Goal: Information Seeking & Learning: Learn about a topic

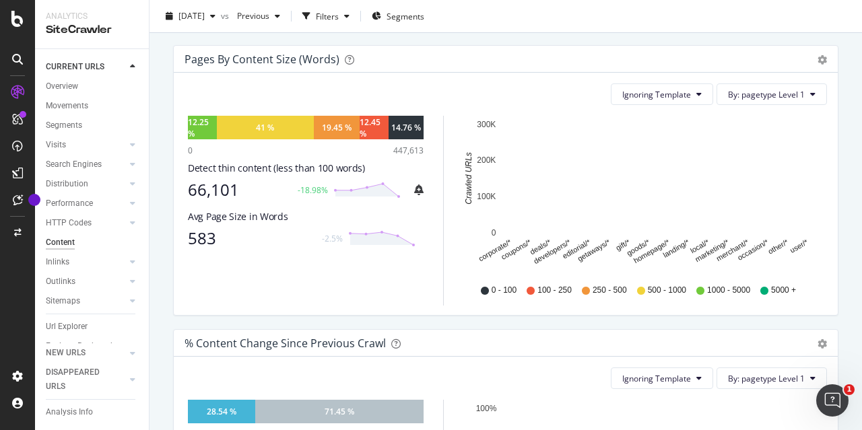
scroll to position [396, 0]
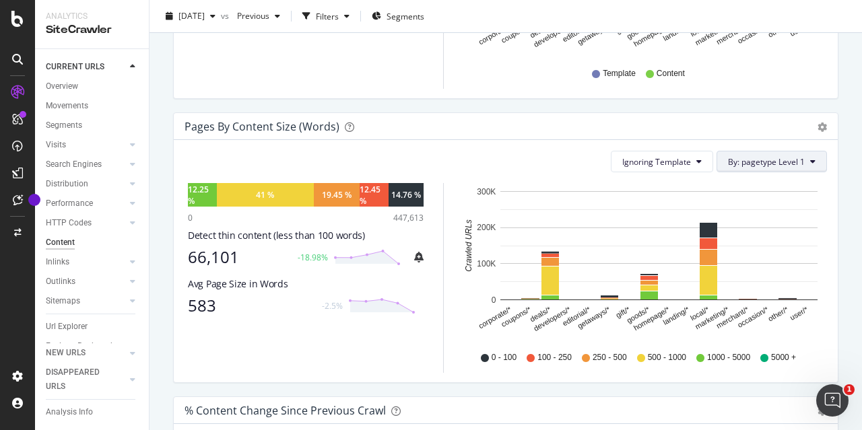
click at [809, 154] on button "By: pagetype Level 1" at bounding box center [771, 162] width 110 height 22
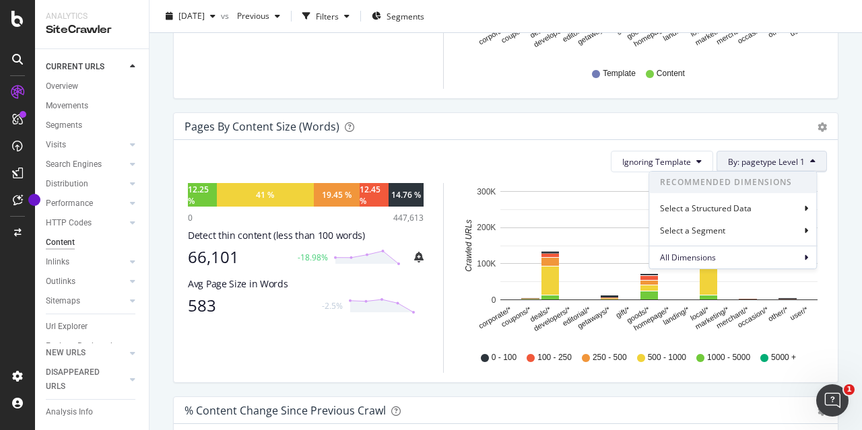
click at [809, 154] on button "By: pagetype Level 1" at bounding box center [771, 162] width 110 height 22
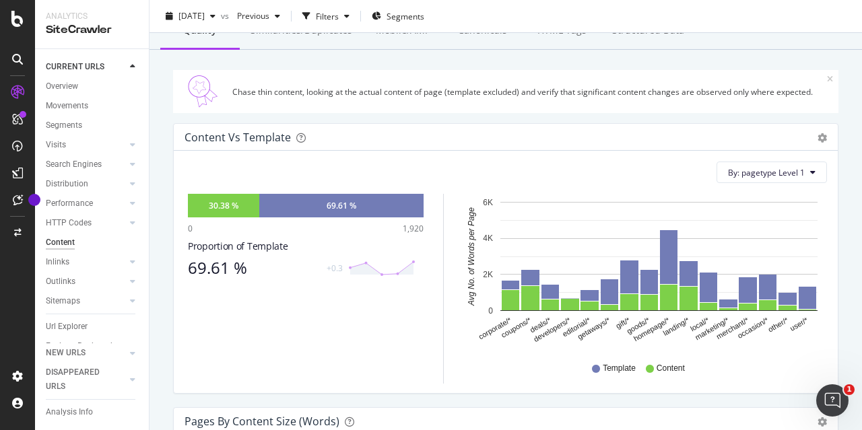
scroll to position [0, 0]
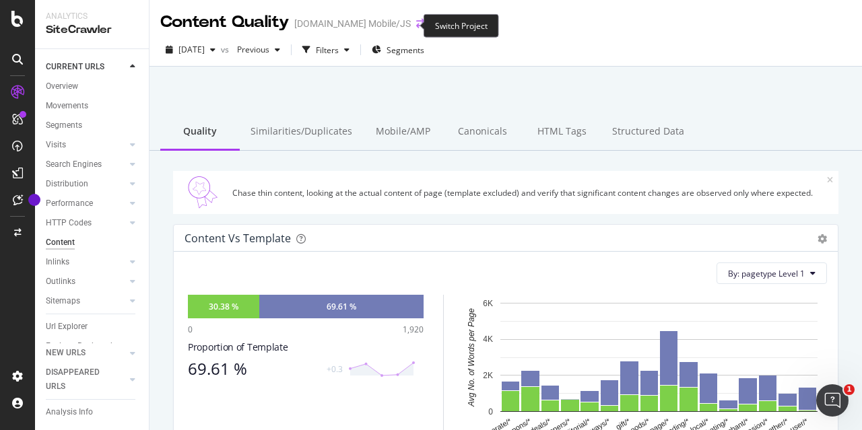
click at [416, 28] on icon "arrow-right-arrow-left" at bounding box center [420, 23] width 8 height 9
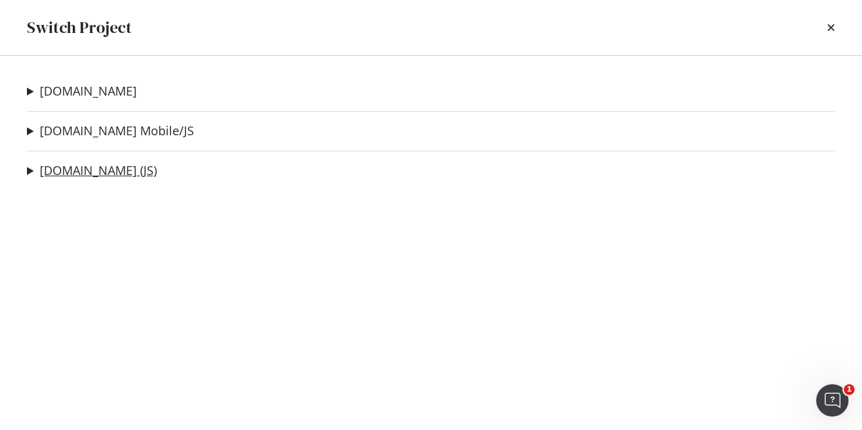
click at [113, 166] on link "[DOMAIN_NAME] (JS)" at bounding box center [98, 171] width 117 height 14
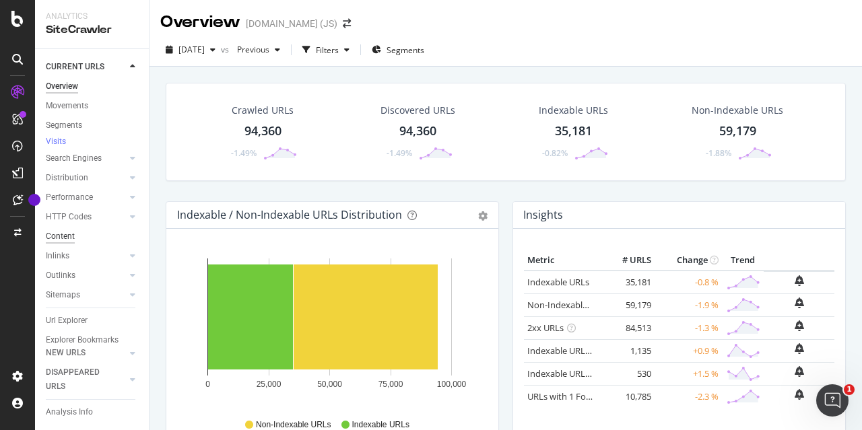
click at [71, 244] on div "Content" at bounding box center [60, 237] width 29 height 14
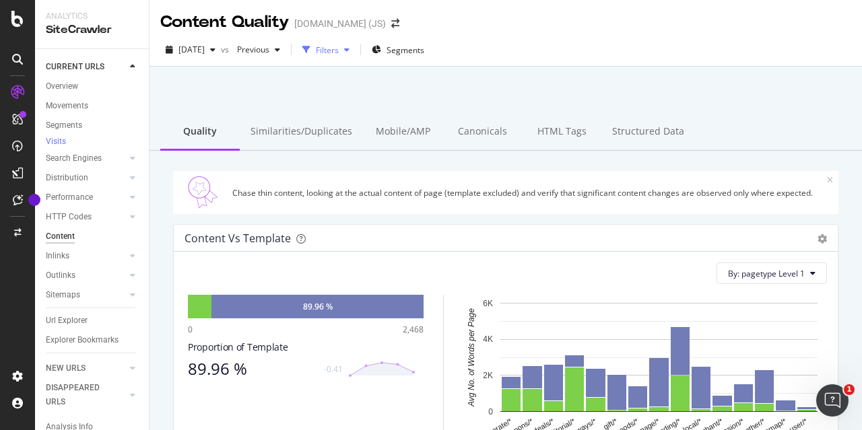
click at [339, 45] on div "Filters" at bounding box center [327, 49] width 23 height 11
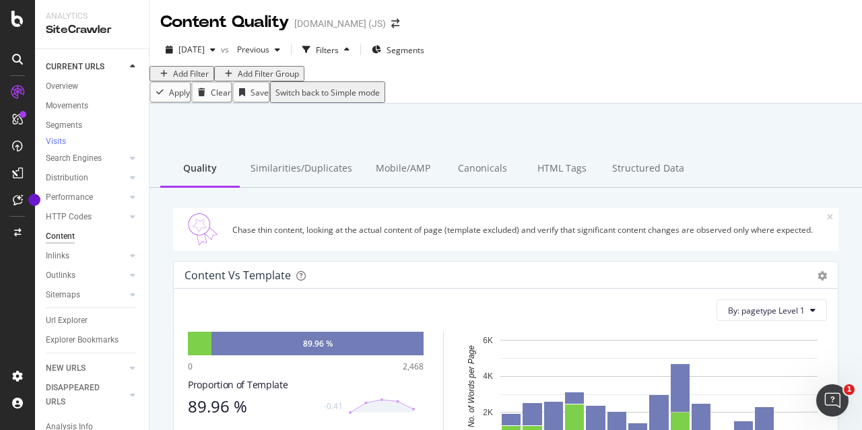
click at [197, 79] on div "Add Filter" at bounding box center [191, 73] width 36 height 11
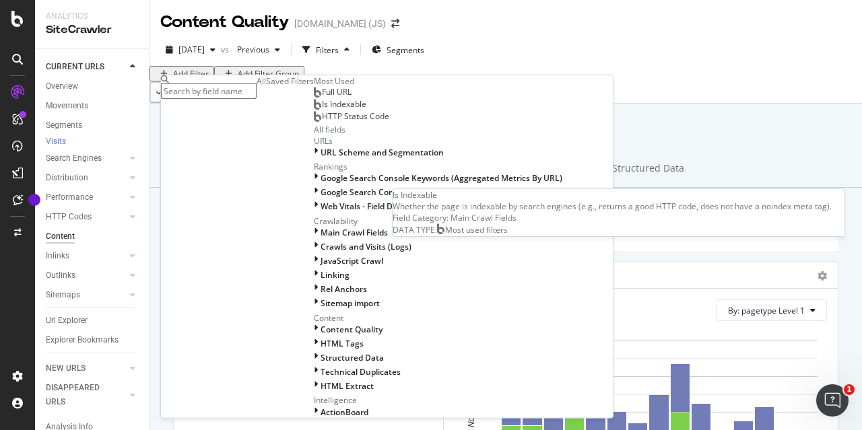
click at [322, 110] on span "Is Indexable" at bounding box center [344, 103] width 44 height 11
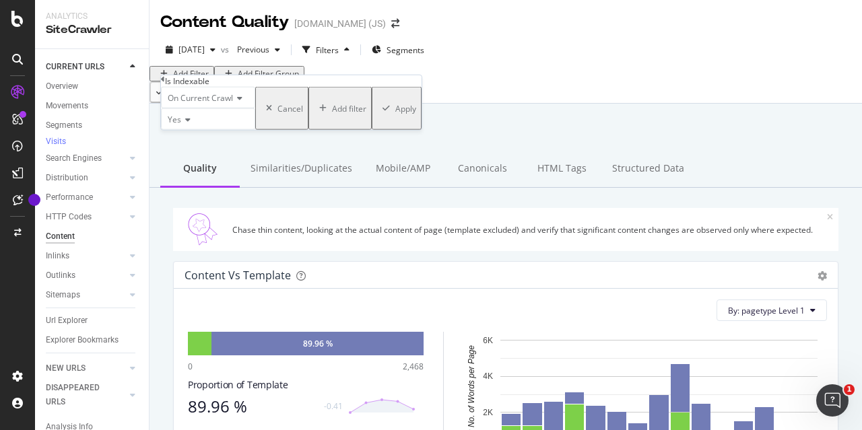
click at [191, 124] on icon at bounding box center [185, 120] width 9 height 8
click at [191, 158] on div "No" at bounding box center [208, 151] width 93 height 14
click at [189, 130] on div "No" at bounding box center [208, 119] width 94 height 22
click at [178, 143] on span "Yes" at bounding box center [171, 136] width 13 height 11
click at [395, 114] on div "Apply" at bounding box center [405, 107] width 21 height 11
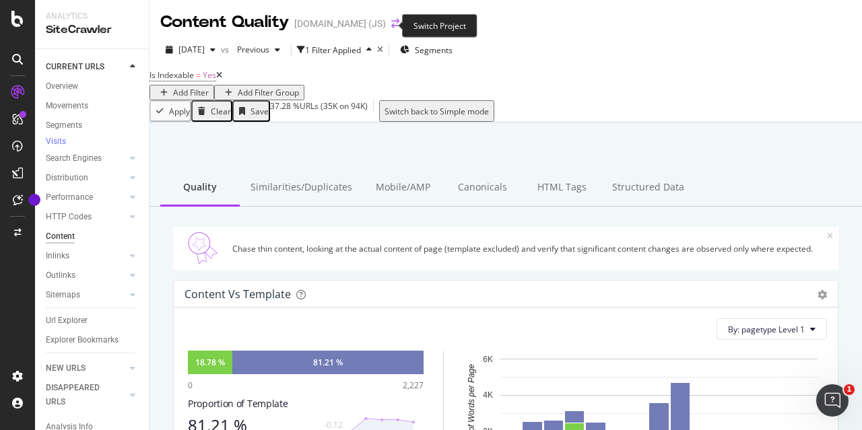
click at [391, 26] on icon "arrow-right-arrow-left" at bounding box center [395, 23] width 8 height 9
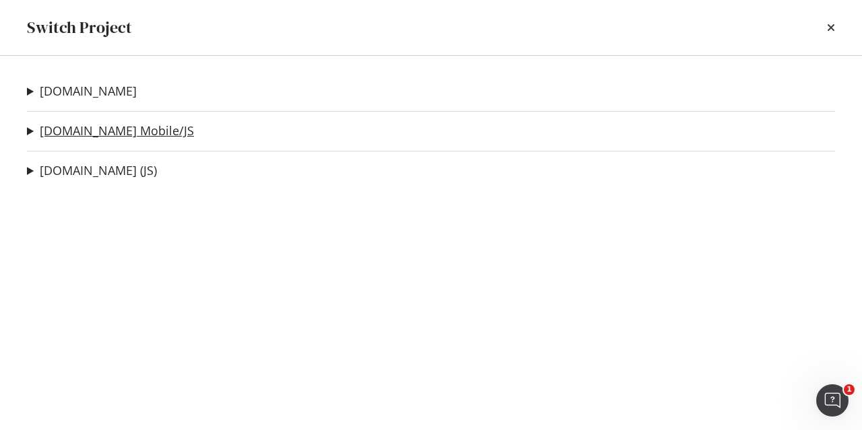
click at [145, 124] on link "[DOMAIN_NAME] Mobile/JS" at bounding box center [117, 131] width 154 height 14
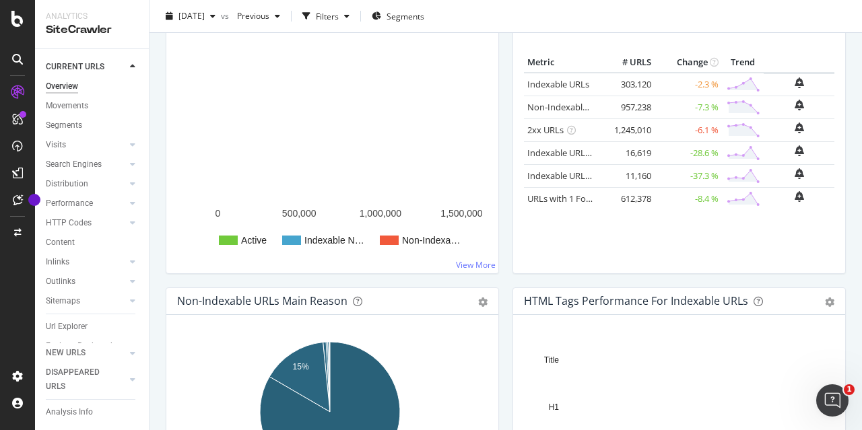
scroll to position [202, 0]
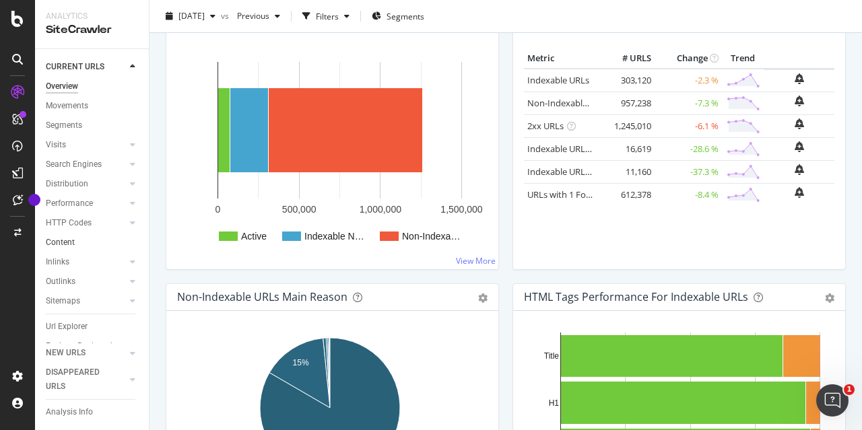
click at [78, 242] on link "Content" at bounding box center [93, 243] width 94 height 14
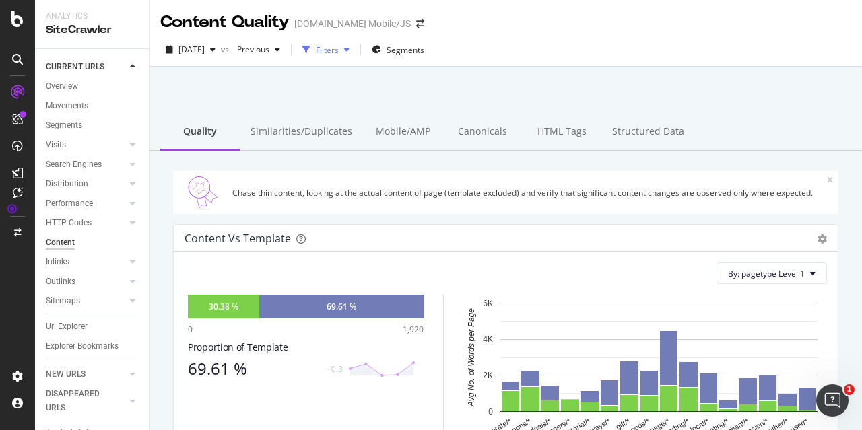
click at [346, 44] on div "Filters" at bounding box center [326, 50] width 58 height 20
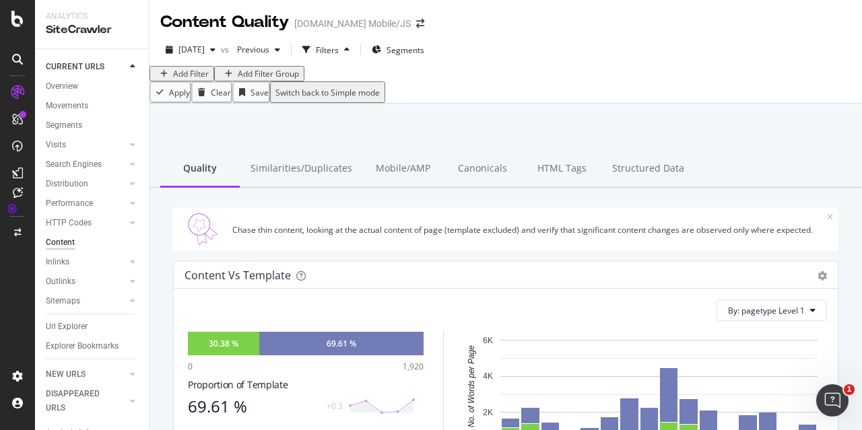
click at [205, 79] on div "Add Filter" at bounding box center [191, 73] width 36 height 11
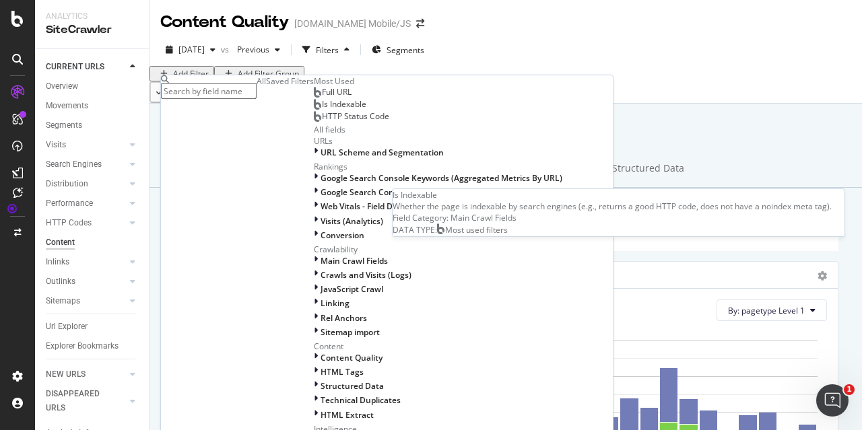
click at [322, 110] on span "Is Indexable" at bounding box center [344, 103] width 44 height 11
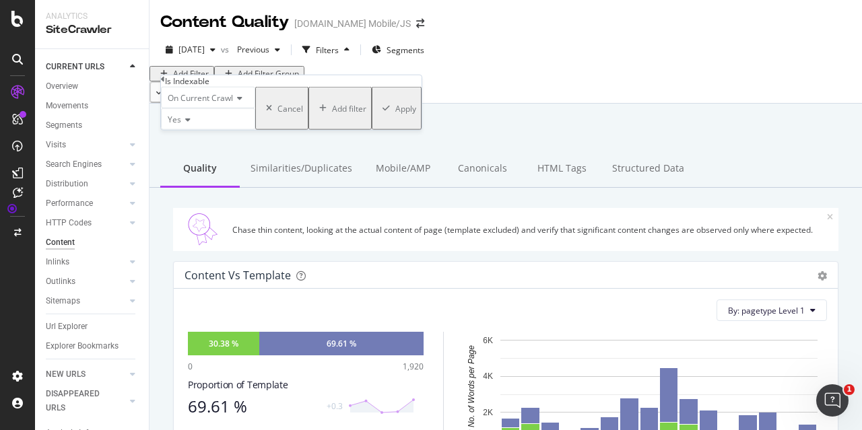
click at [314, 130] on div "On Current Crawl Yes Cancel Add filter Apply" at bounding box center [291, 108] width 261 height 43
click at [395, 114] on div "Apply" at bounding box center [405, 107] width 21 height 11
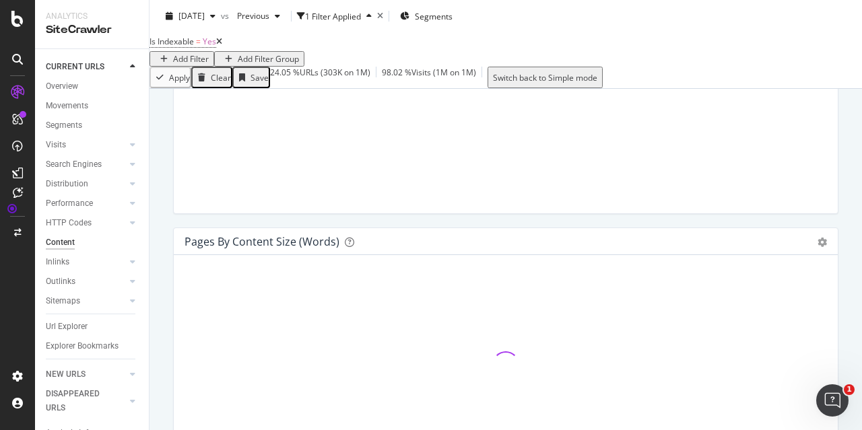
scroll to position [471, 0]
